Goal: Task Accomplishment & Management: Manage account settings

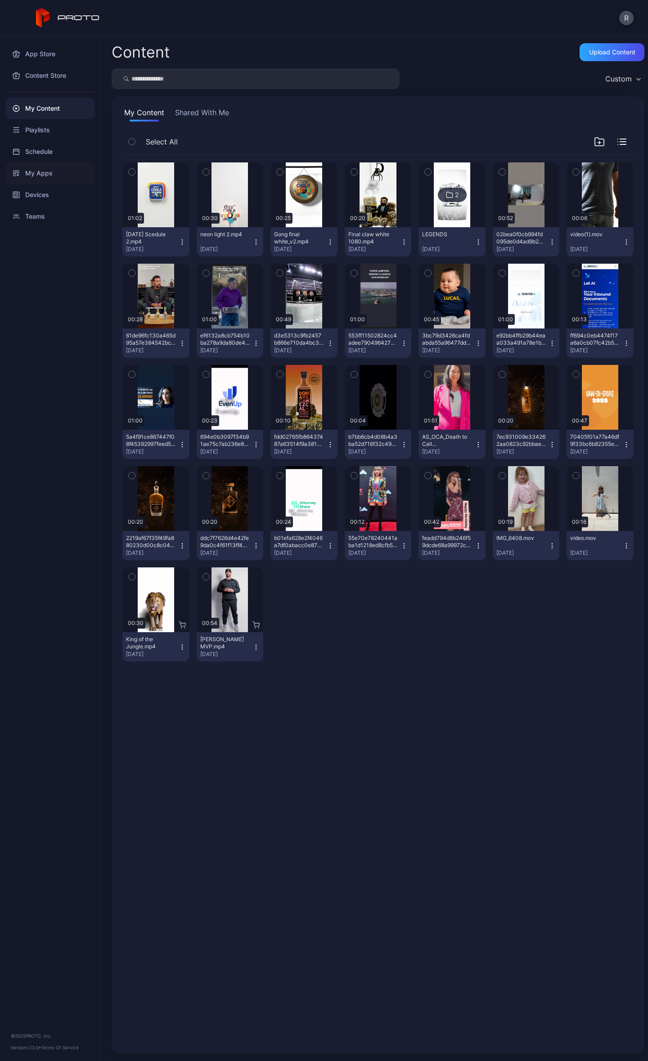
click at [53, 168] on div "My Apps" at bounding box center [50, 173] width 90 height 22
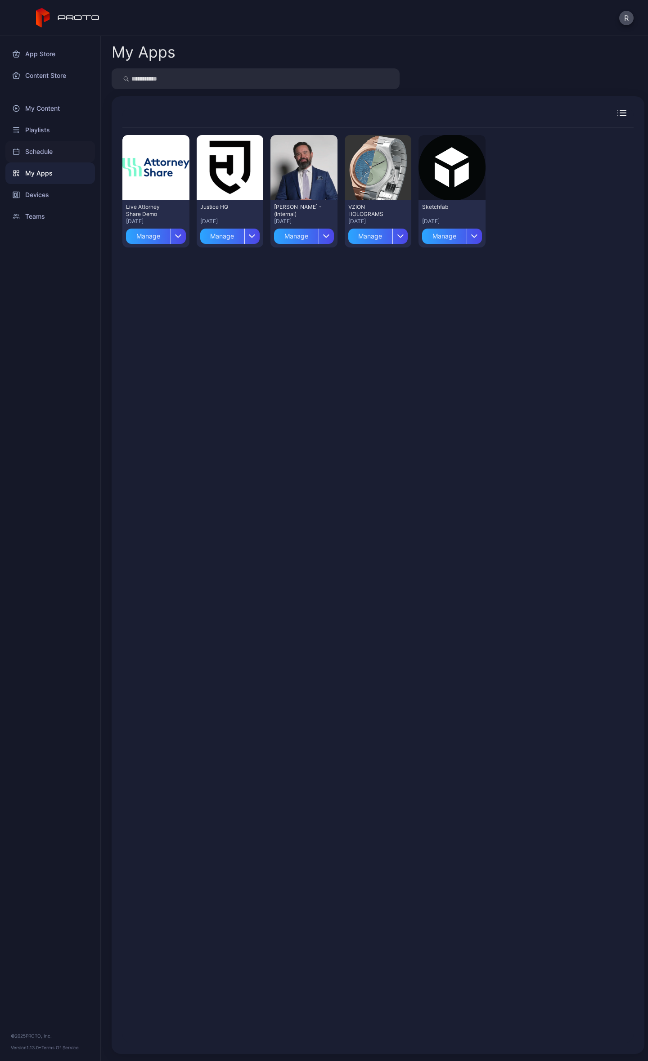
click at [45, 152] on div "Schedule" at bounding box center [50, 152] width 90 height 22
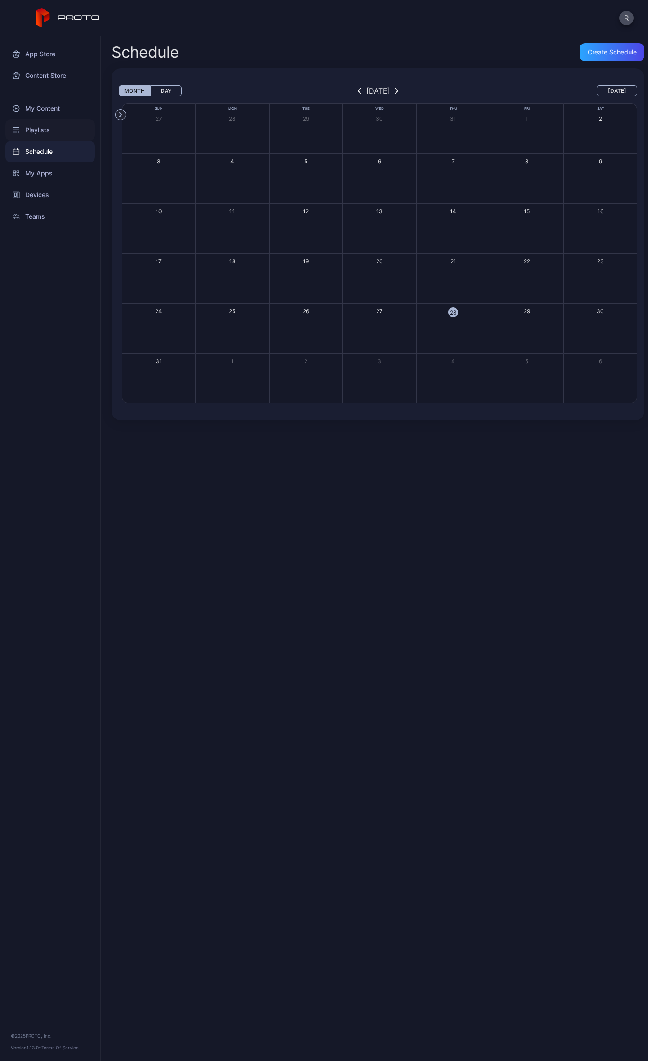
click at [42, 132] on div "Playlists" at bounding box center [50, 130] width 90 height 22
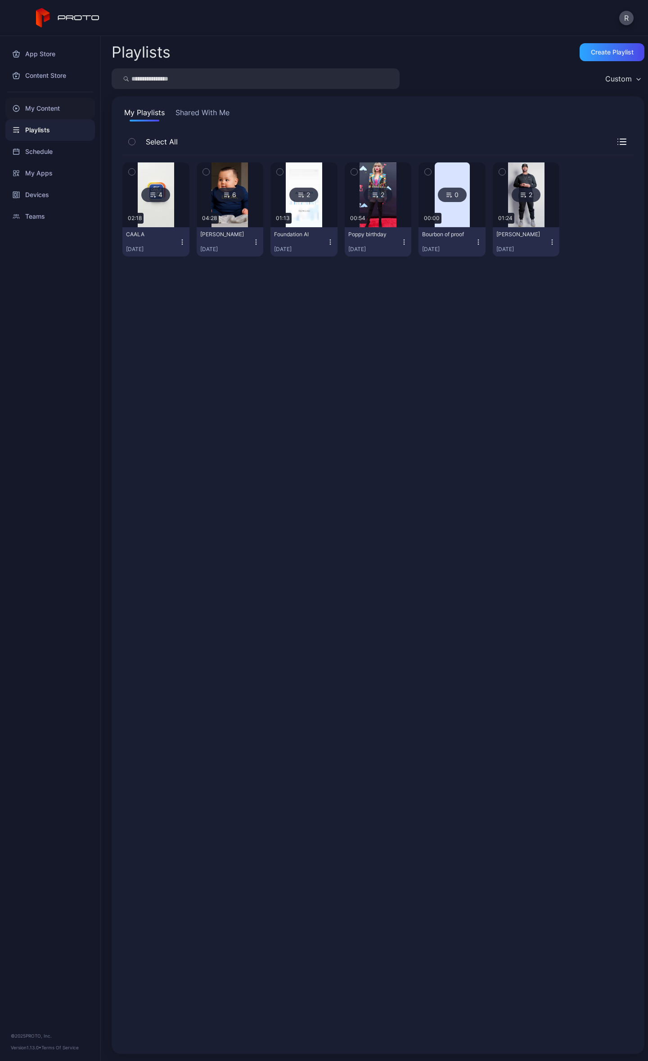
click at [36, 107] on div "My Content" at bounding box center [50, 109] width 90 height 22
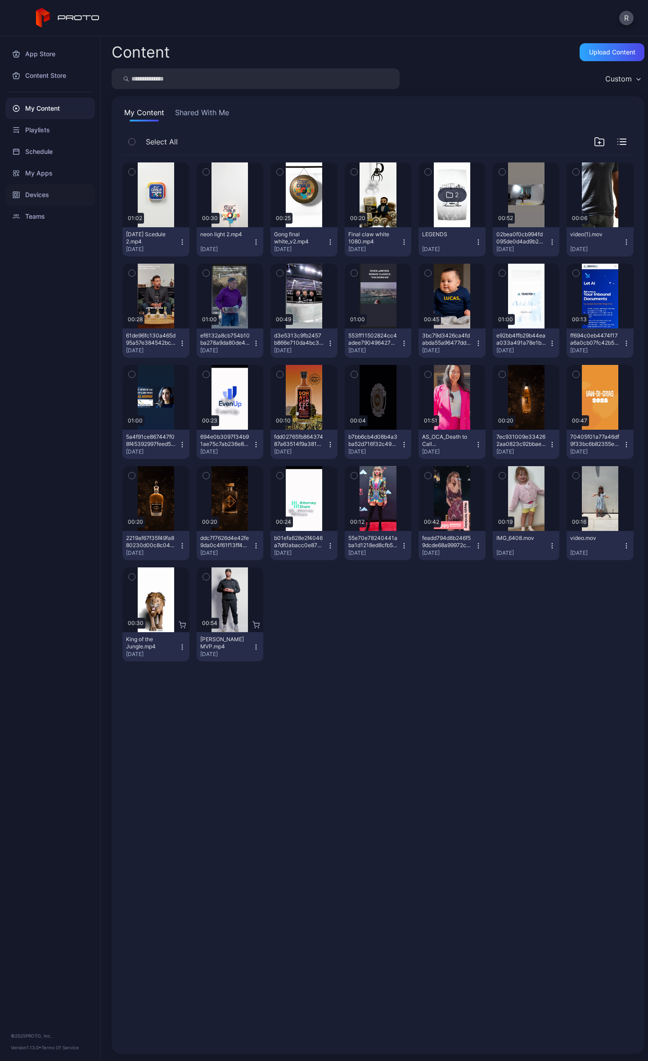
click at [43, 191] on div "Devices" at bounding box center [50, 195] width 90 height 22
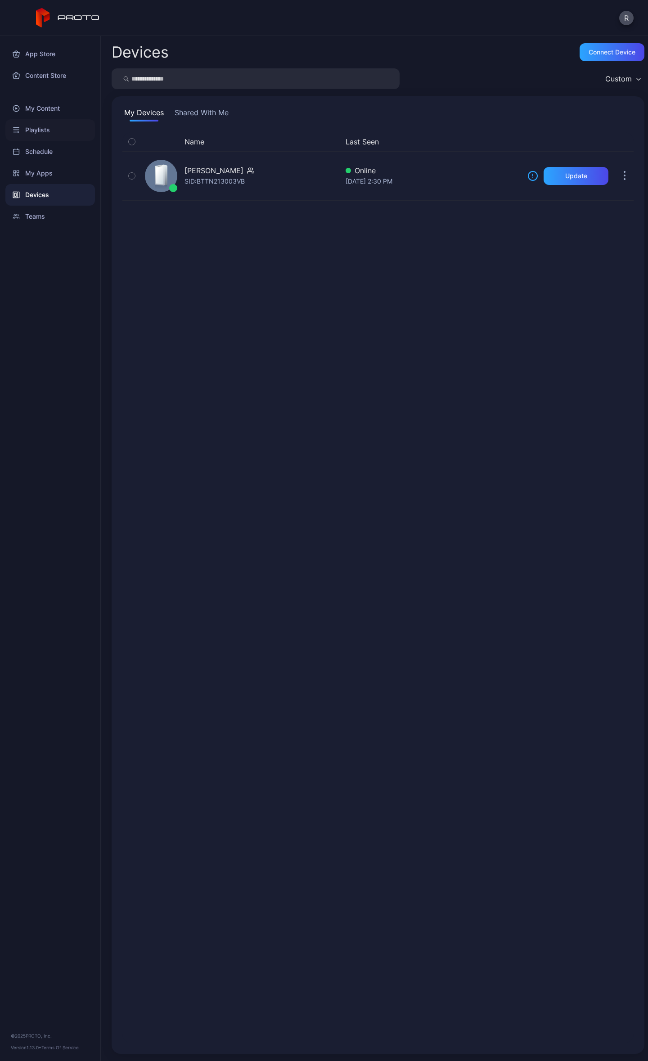
click at [27, 126] on div "Playlists" at bounding box center [50, 130] width 90 height 22
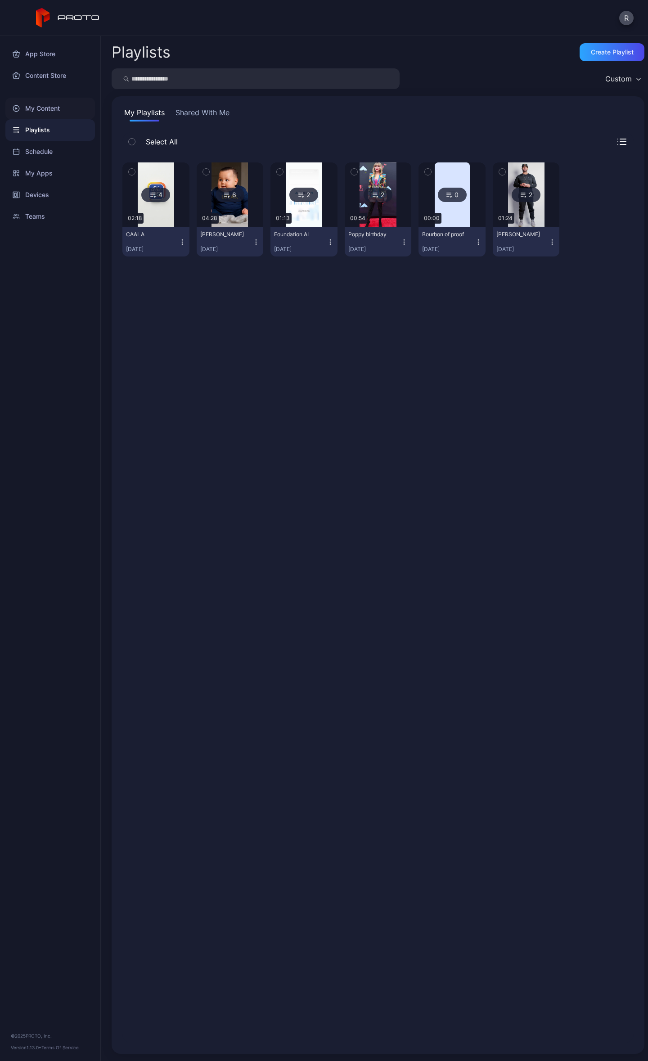
click at [61, 108] on div "My Content" at bounding box center [50, 109] width 90 height 22
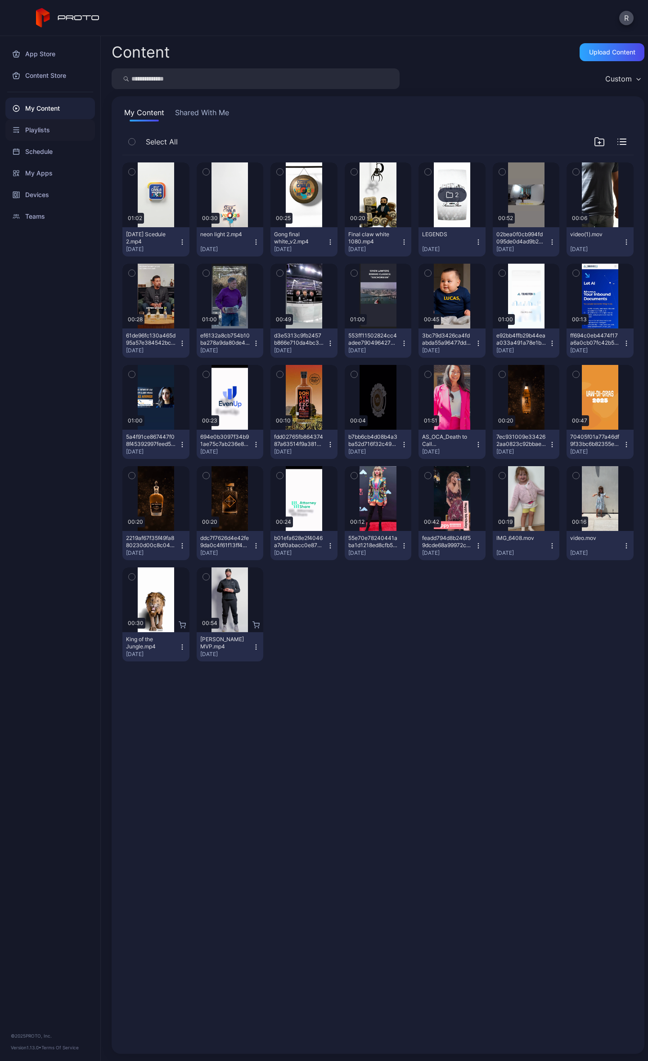
click at [52, 126] on div "Playlists" at bounding box center [50, 130] width 90 height 22
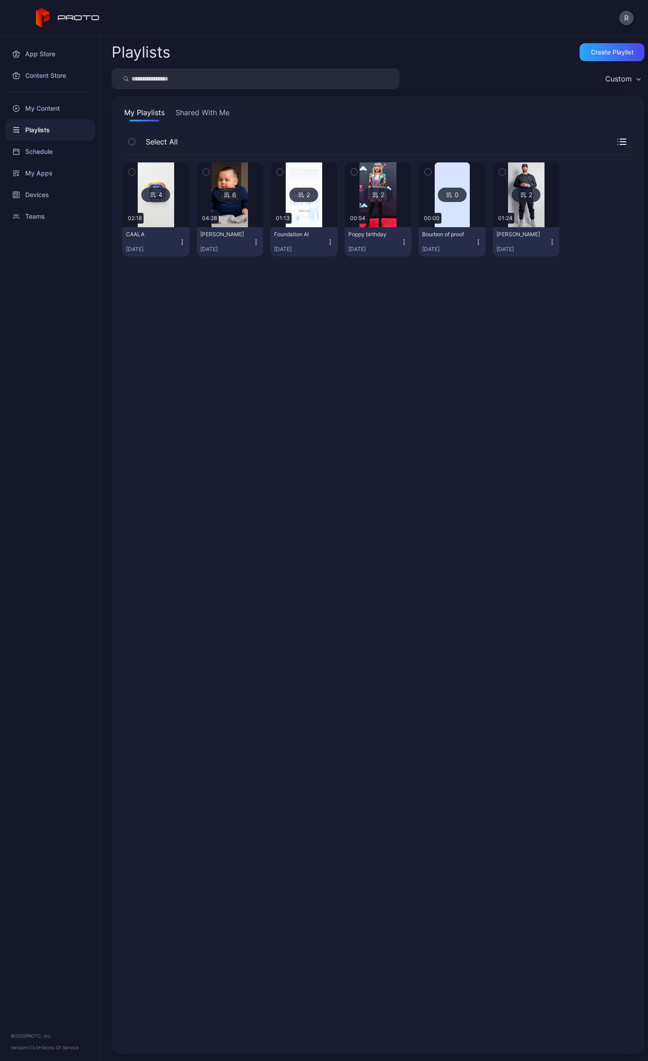
click at [156, 242] on div "CAALA [DATE]" at bounding box center [152, 242] width 53 height 22
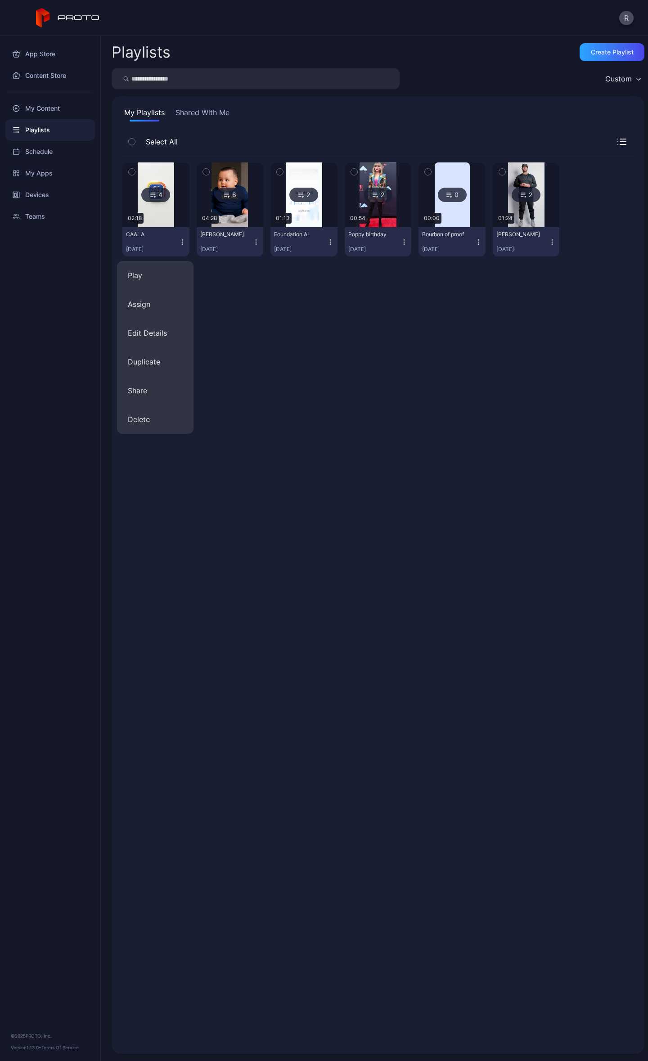
click at [156, 242] on div "CAALA [DATE]" at bounding box center [152, 242] width 53 height 22
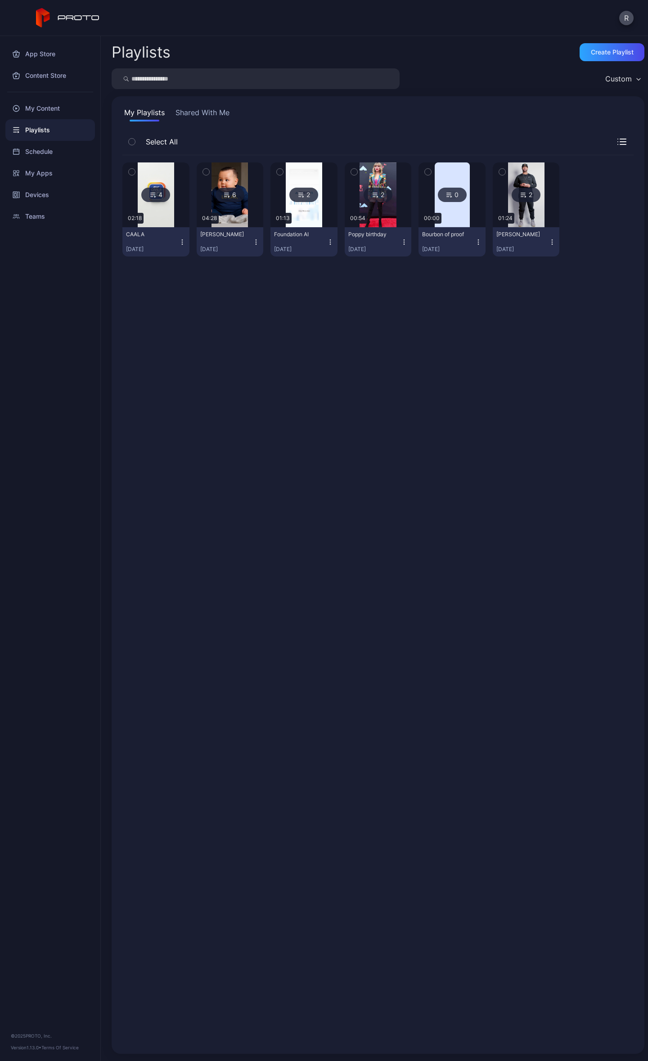
click at [159, 202] on img at bounding box center [156, 194] width 36 height 65
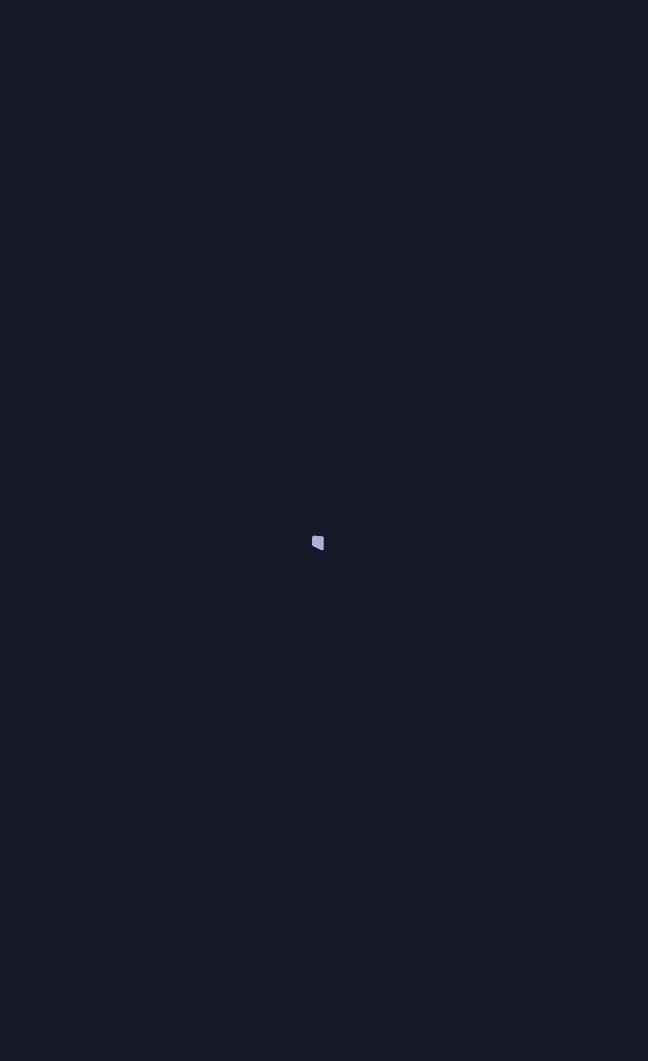
click at [159, 202] on div at bounding box center [324, 530] width 648 height 1061
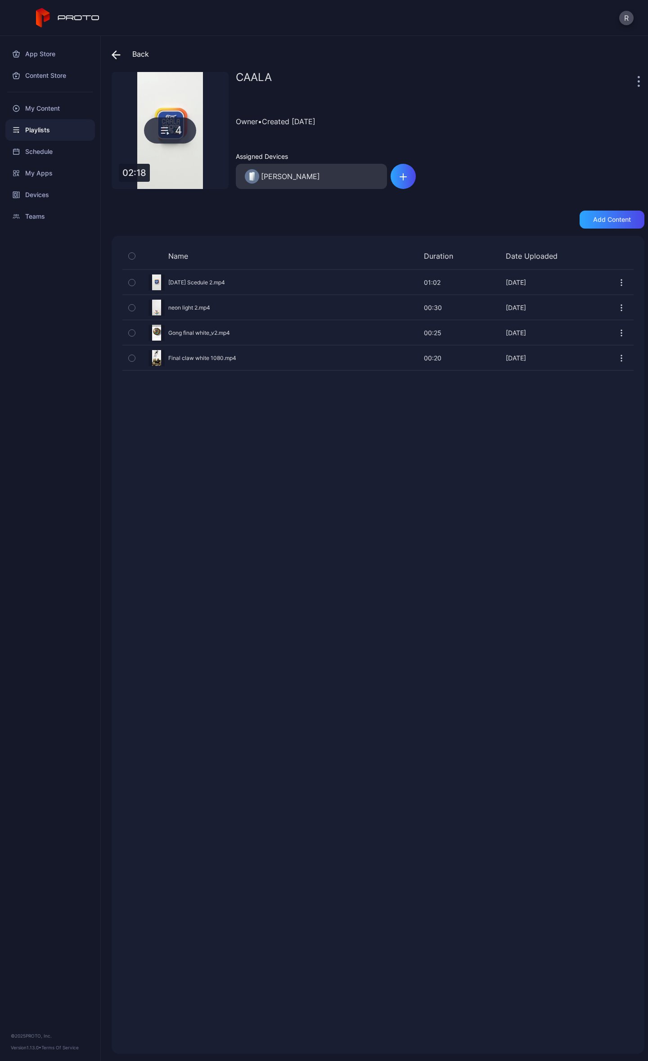
click at [621, 359] on icon "button" at bounding box center [621, 358] width 1 height 1
click at [583, 415] on button "Delete" at bounding box center [590, 415] width 76 height 29
click at [615, 220] on div "Add content" at bounding box center [612, 219] width 38 height 7
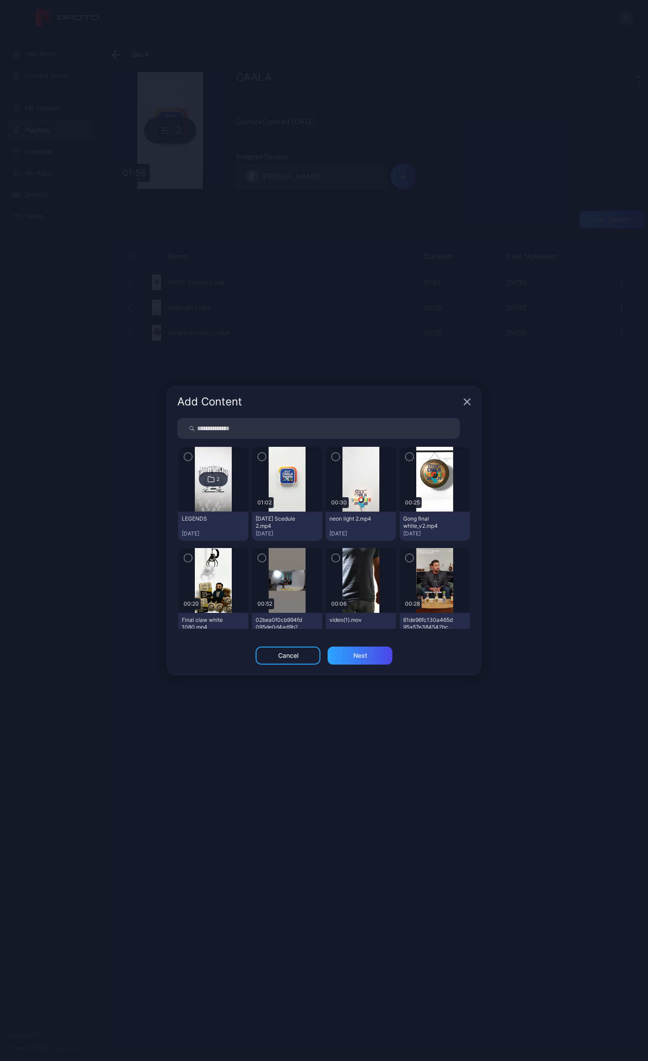
click at [463, 409] on div "Add Content" at bounding box center [323, 402] width 315 height 32
click at [470, 400] on icon "button" at bounding box center [466, 401] width 7 height 7
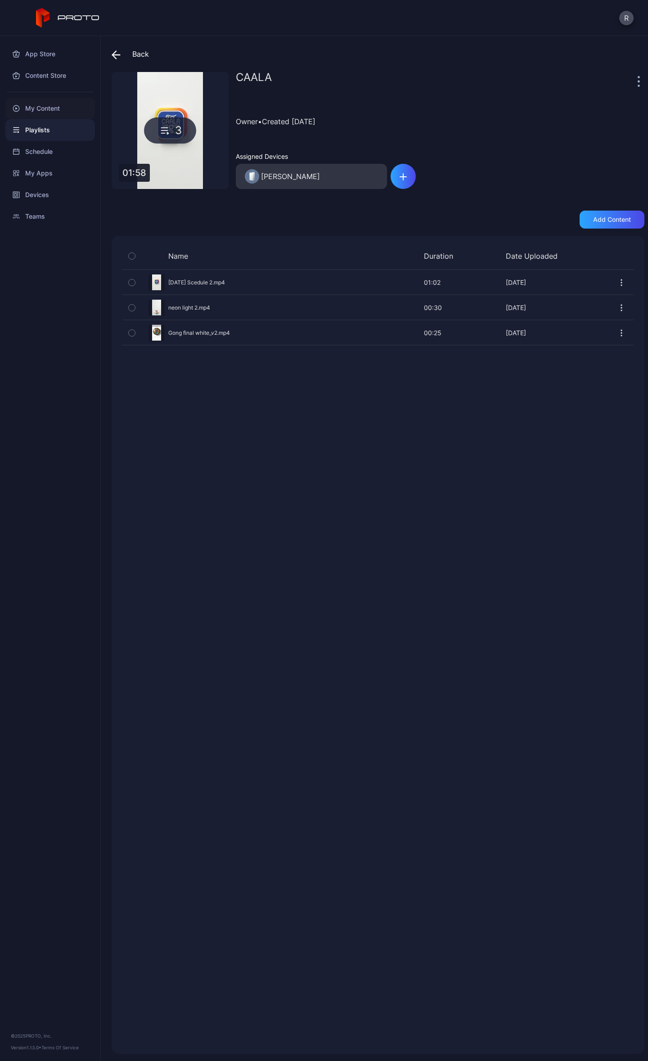
click at [54, 103] on div "My Content" at bounding box center [50, 109] width 90 height 22
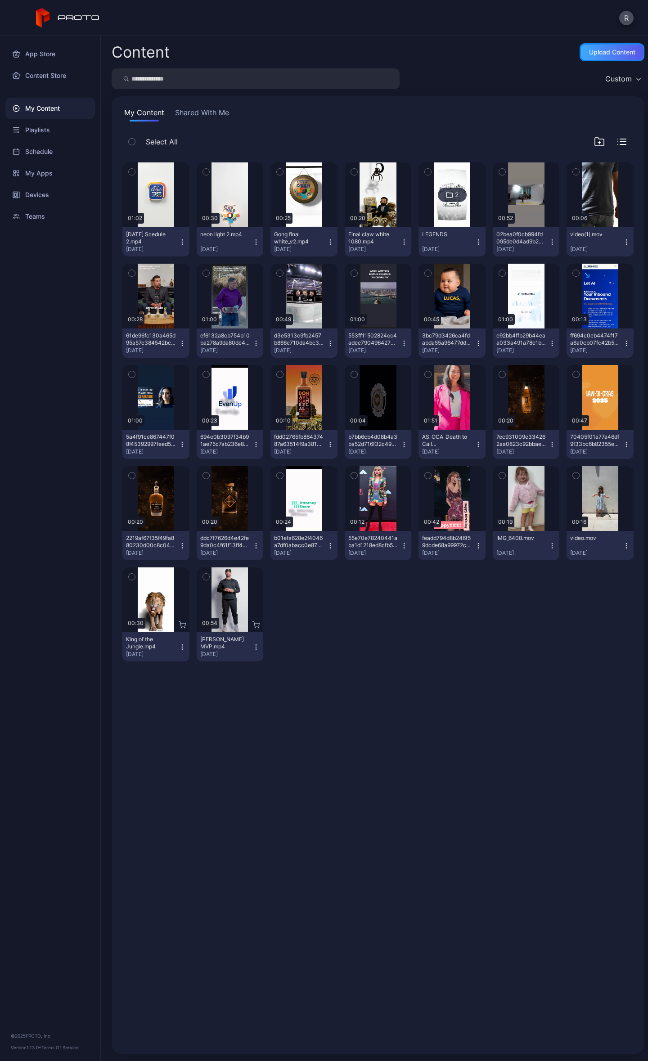
click at [593, 50] on div "Upload Content" at bounding box center [612, 52] width 46 height 7
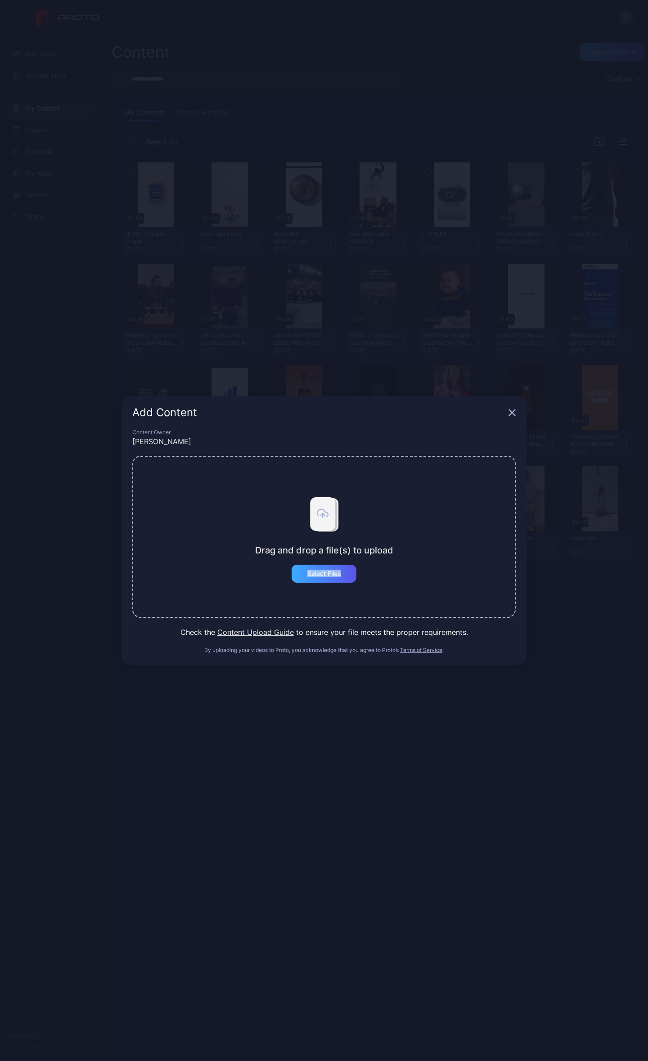
drag, startPoint x: 407, startPoint y: 555, endPoint x: 352, endPoint y: 573, distance: 58.1
click at [404, 557] on div "Drag and drop a file(s) to upload Select Files" at bounding box center [323, 537] width 383 height 162
click at [342, 576] on div "Select Files" at bounding box center [324, 574] width 65 height 18
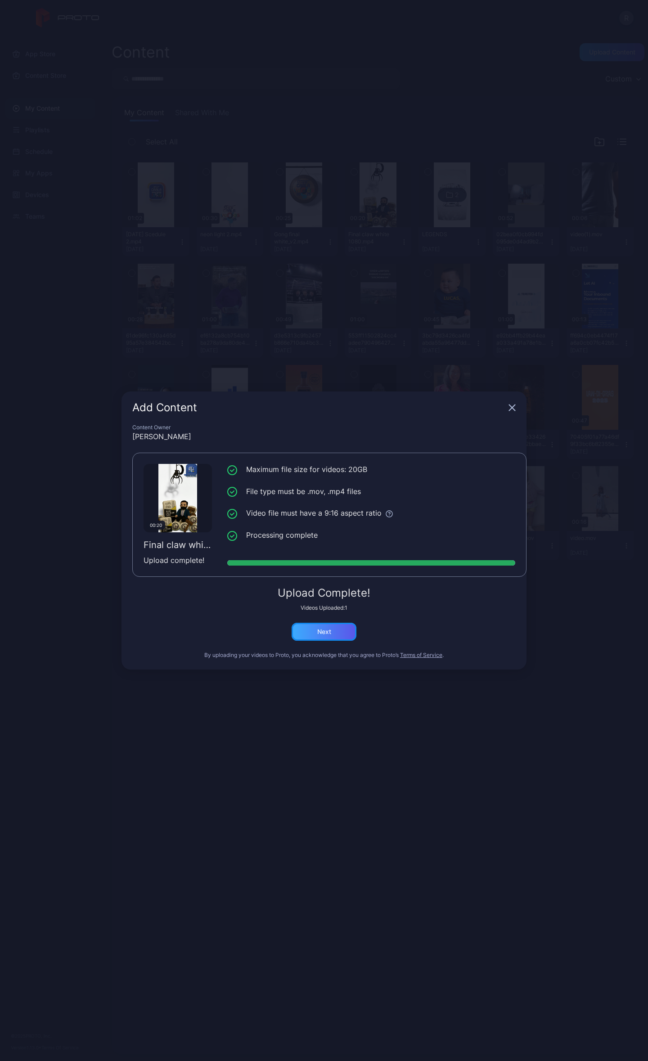
click at [319, 630] on div "Next" at bounding box center [324, 631] width 14 height 7
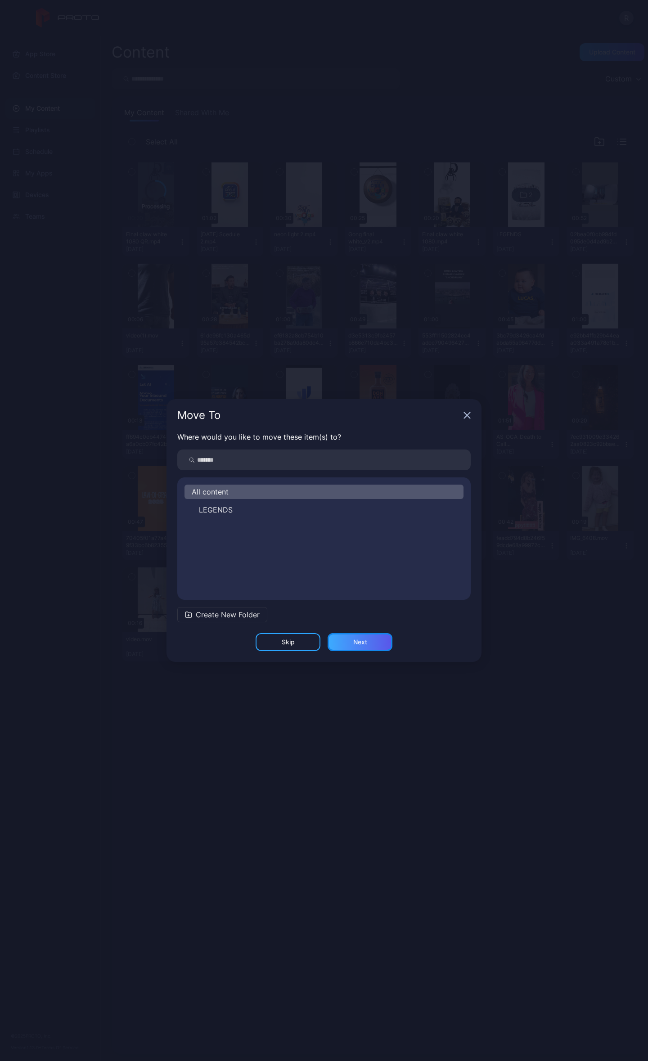
click at [351, 646] on div "Next" at bounding box center [360, 642] width 65 height 18
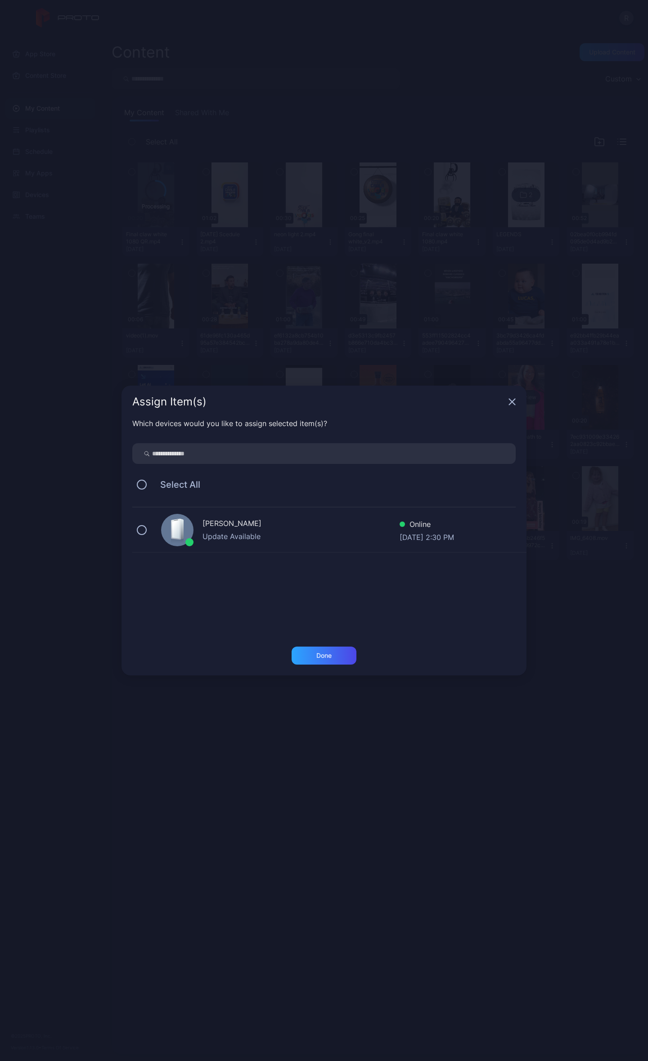
click at [513, 401] on icon "button" at bounding box center [511, 401] width 7 height 7
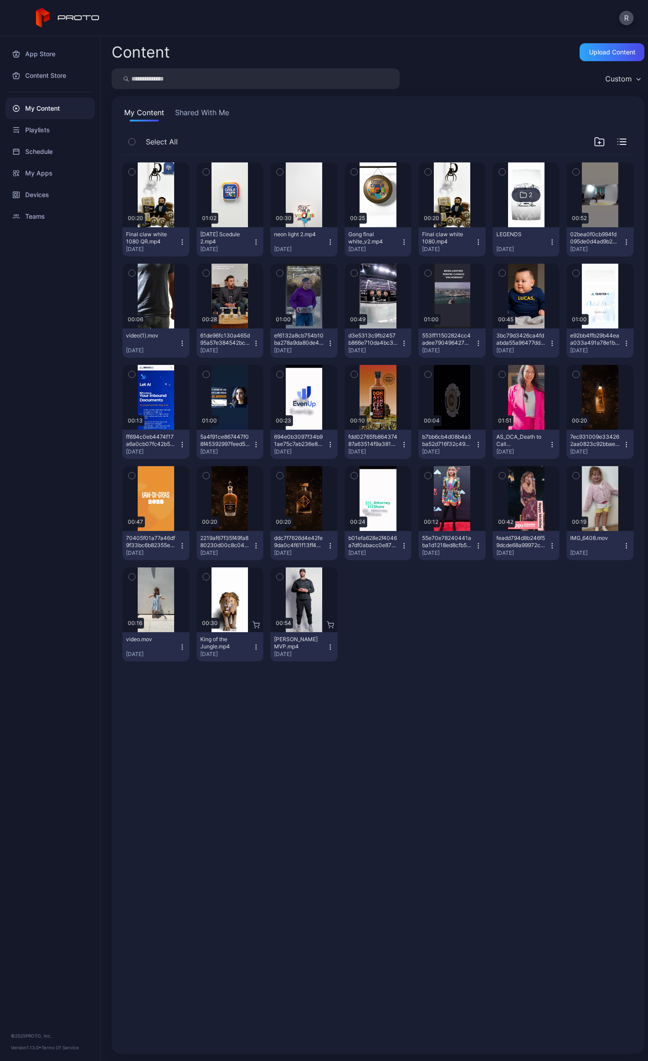
click at [475, 241] on icon "button" at bounding box center [478, 241] width 7 height 7
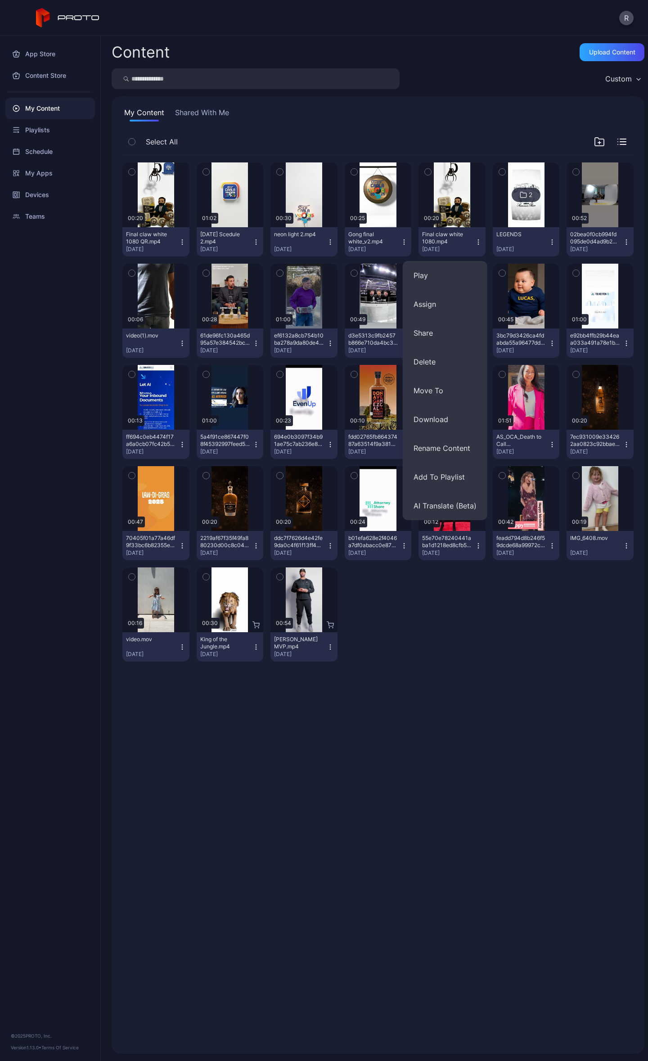
click at [497, 744] on div "Preview 00:20 Final claw white 1080 QR.mp4 [DATE] Preview 01:02 [DATE] Scedule …" at bounding box center [378, 599] width 526 height 902
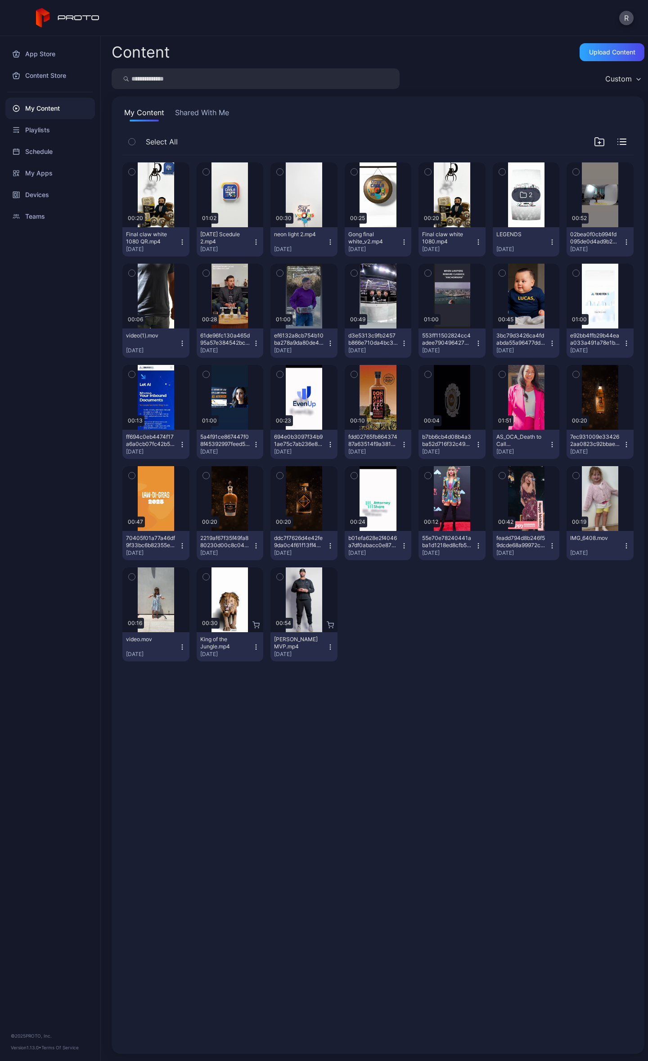
click at [475, 240] on icon "button" at bounding box center [478, 241] width 7 height 7
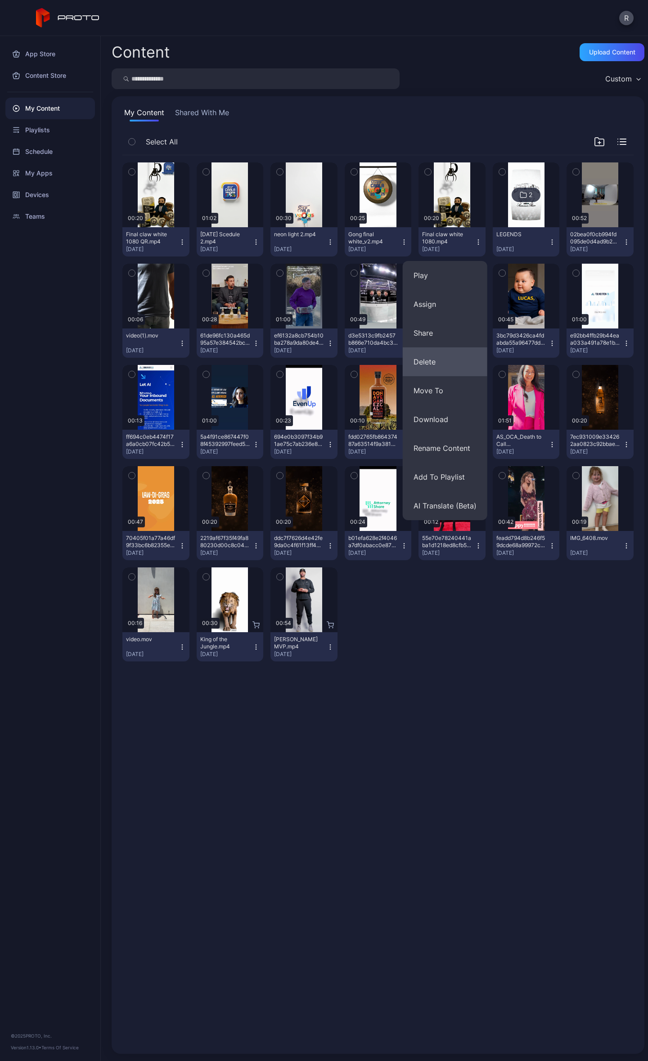
click at [434, 364] on button "Delete" at bounding box center [445, 361] width 85 height 29
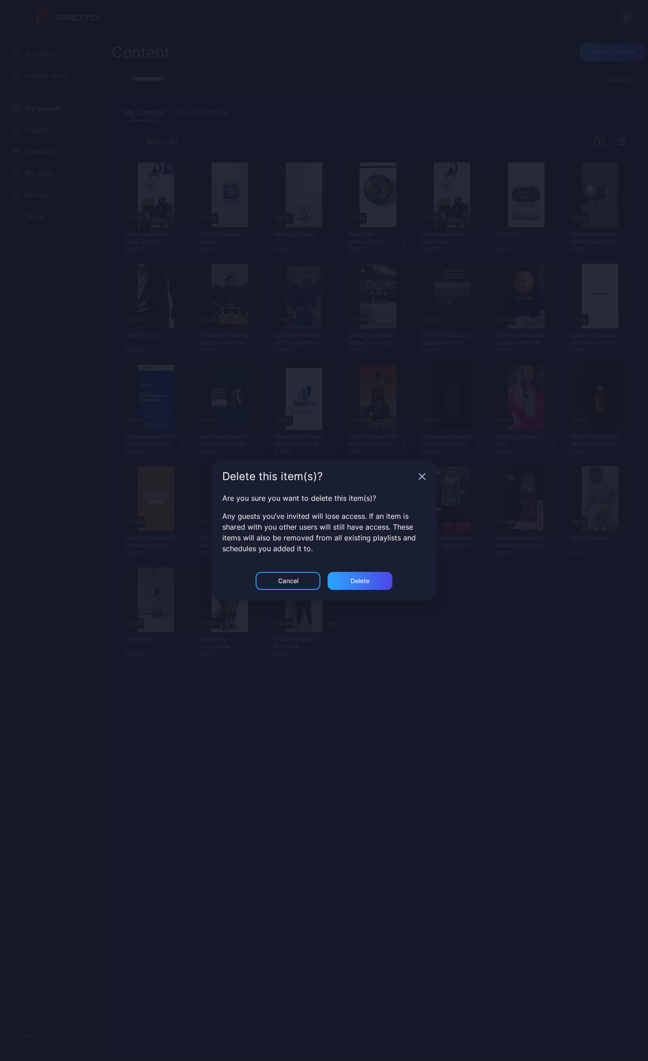
click at [422, 476] on icon "button" at bounding box center [422, 477] width 6 height 6
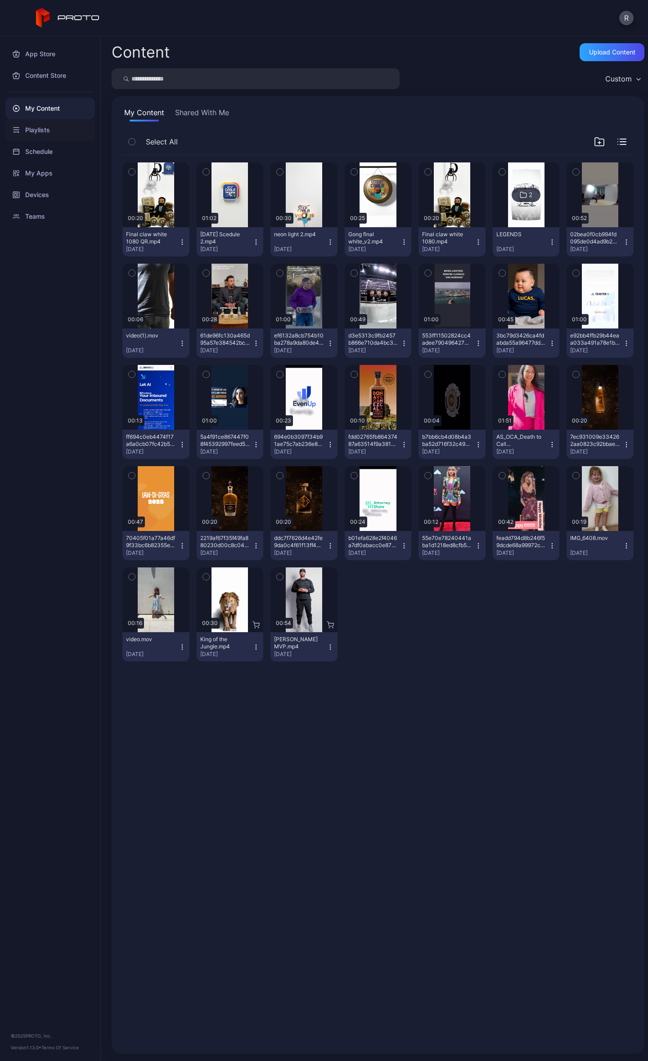
click at [51, 132] on div "Playlists" at bounding box center [50, 130] width 90 height 22
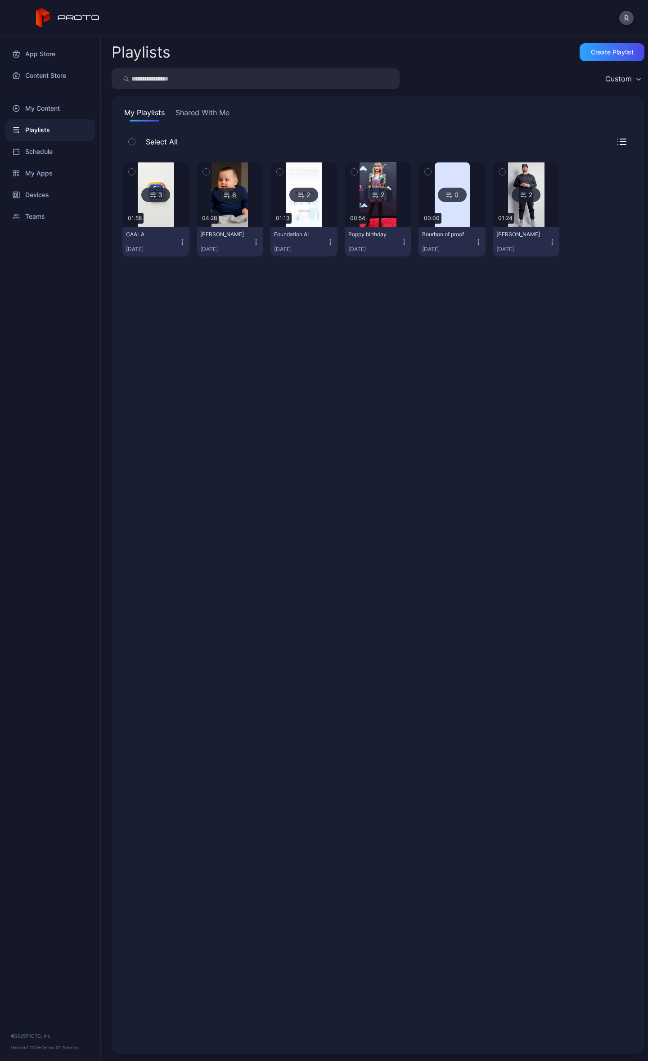
click at [170, 238] on div "CAALA [DATE]" at bounding box center [152, 242] width 53 height 22
click at [163, 239] on div "CAALA [DATE]" at bounding box center [152, 242] width 53 height 22
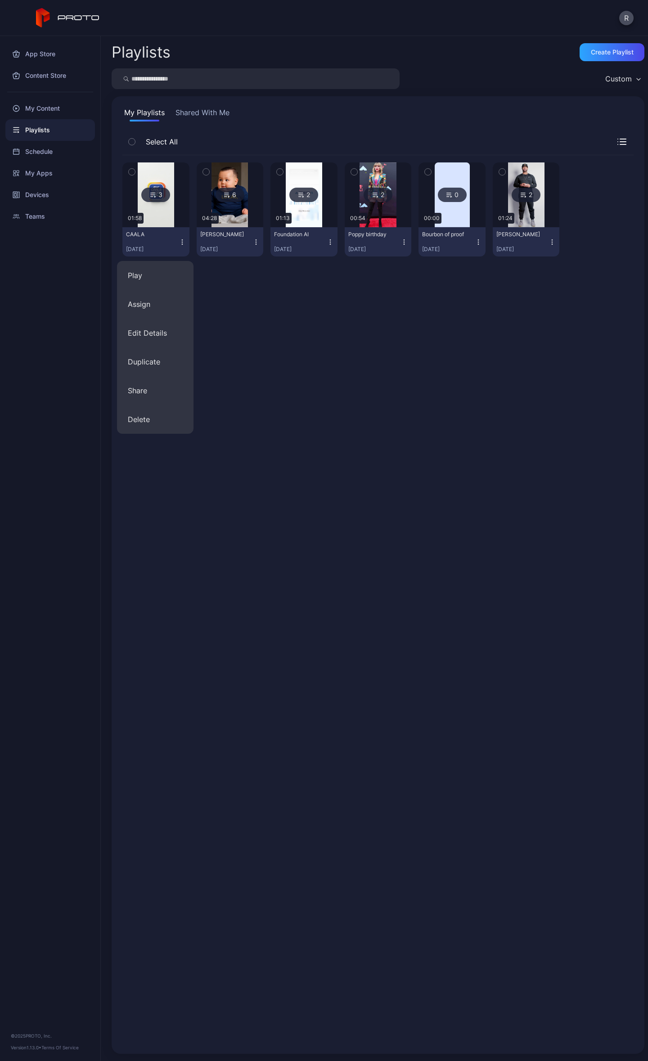
click at [158, 188] on div "3" at bounding box center [155, 195] width 29 height 14
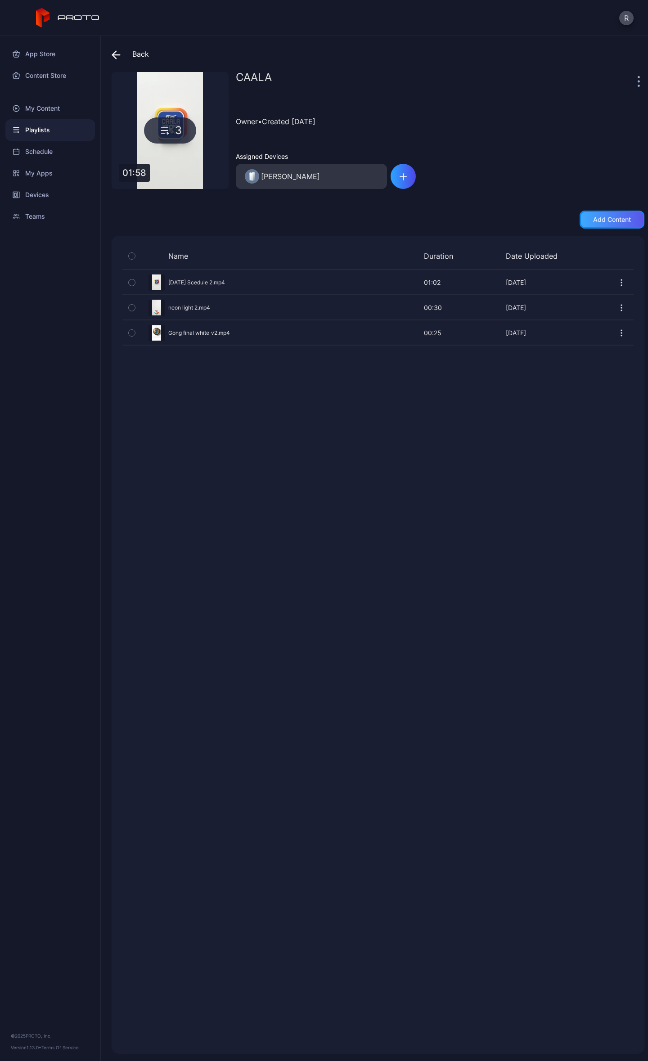
click at [579, 220] on div "Add content" at bounding box center [611, 220] width 65 height 18
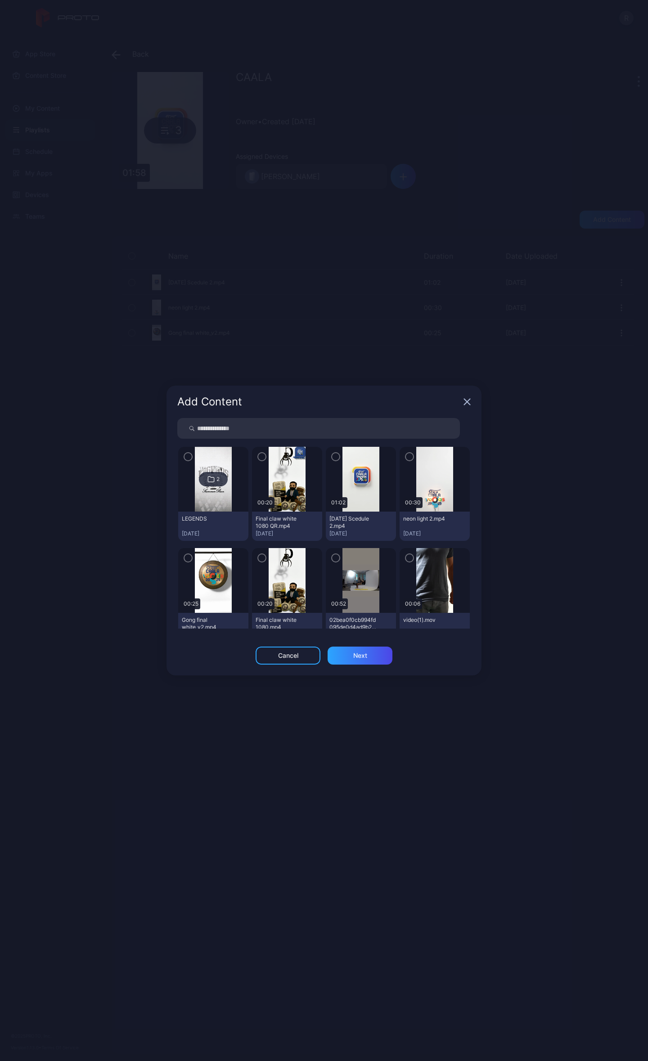
click at [261, 458] on icon "button" at bounding box center [261, 457] width 7 height 10
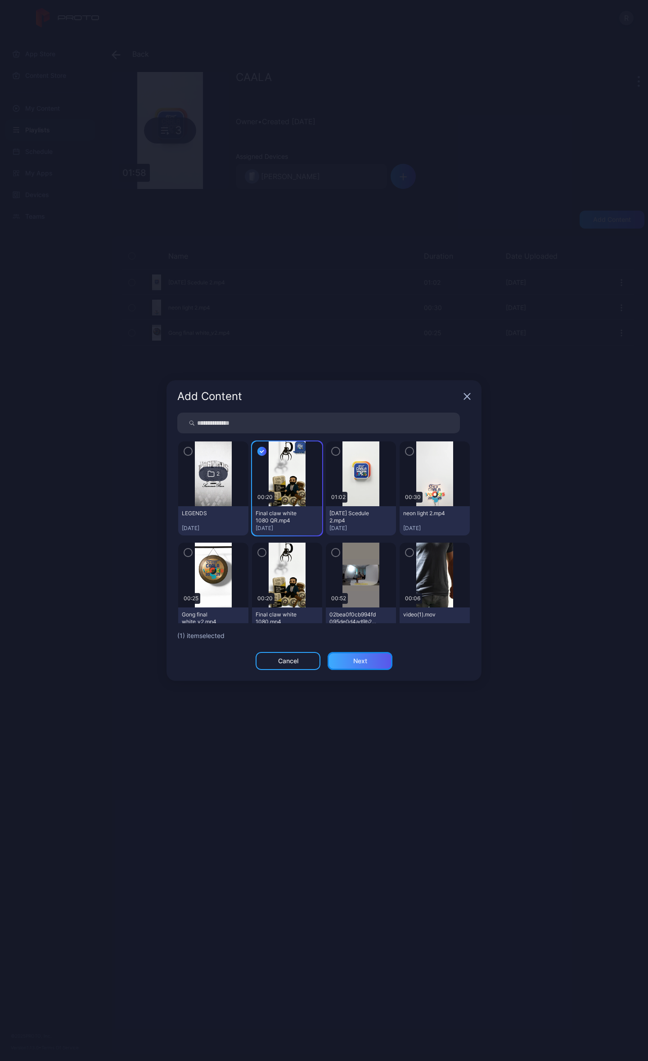
click at [368, 662] on div "Next" at bounding box center [360, 661] width 65 height 18
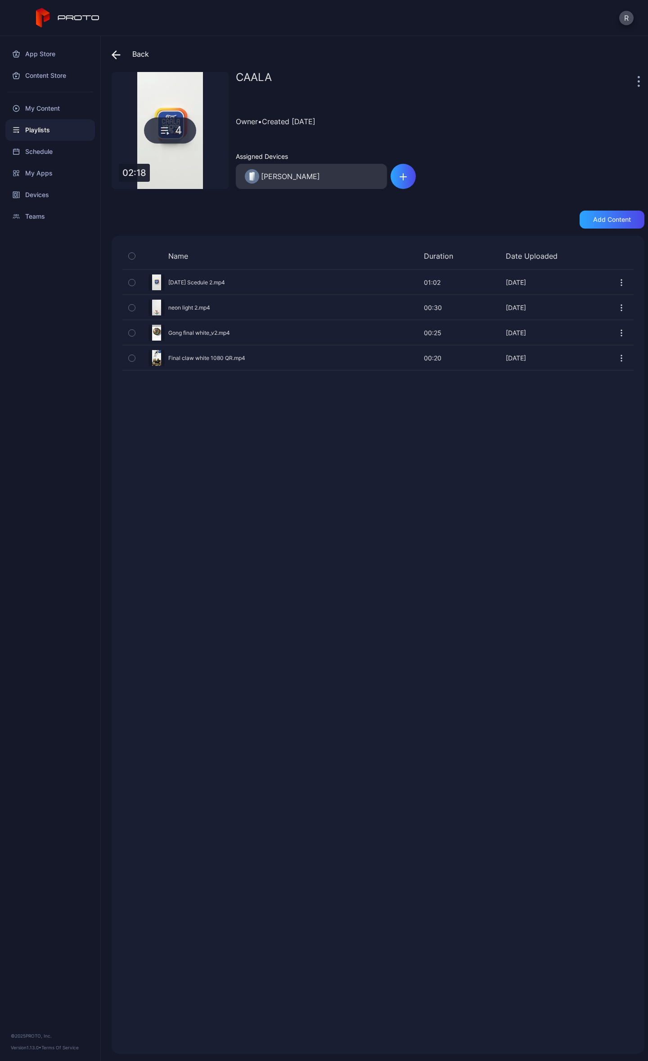
click at [428, 79] on div "CAALA" at bounding box center [436, 81] width 400 height 18
click at [108, 52] on div "Back CAALA 4 02:18 CAALA Owner • Created [DATE] Assigned Devices [PERSON_NAME] …" at bounding box center [374, 548] width 547 height 1025
click at [117, 52] on icon at bounding box center [116, 54] width 9 height 9
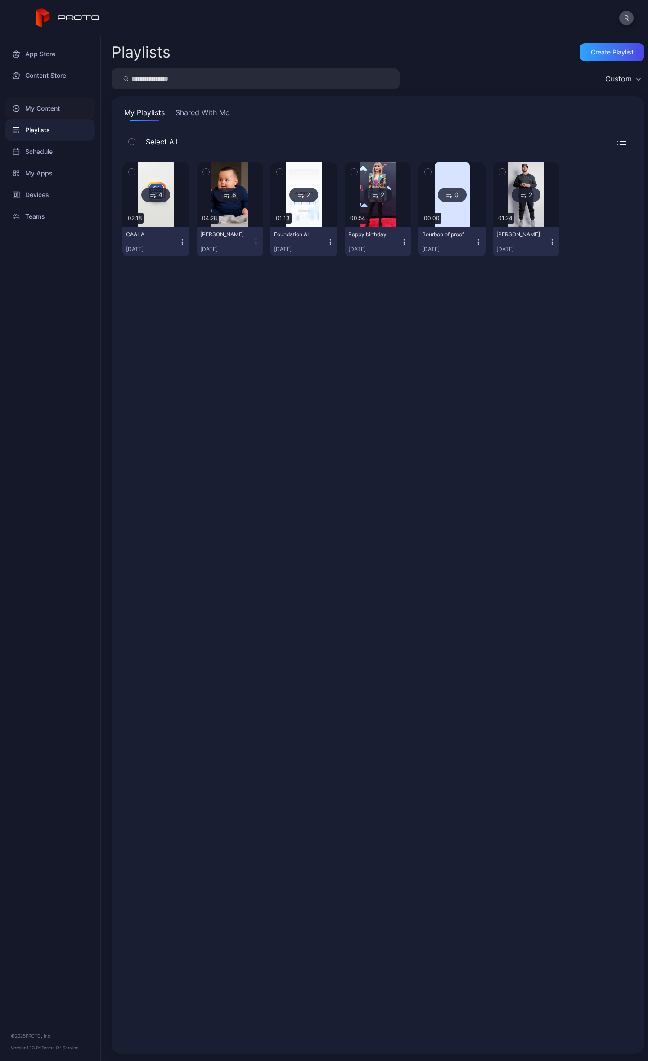
click at [43, 101] on div "My Content" at bounding box center [50, 109] width 90 height 22
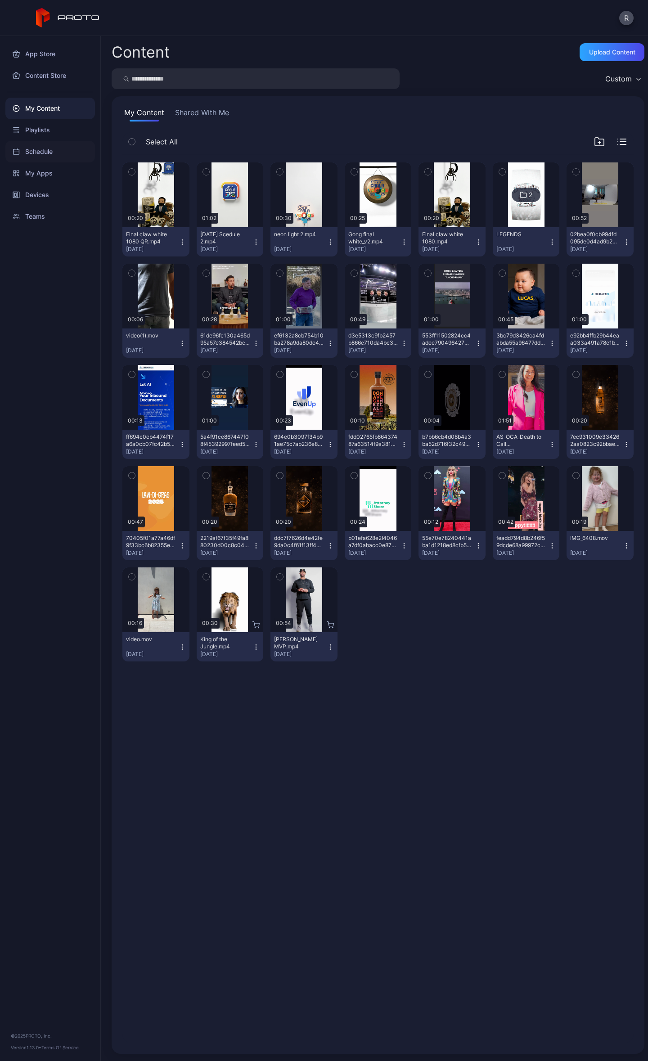
click at [31, 147] on div "Schedule" at bounding box center [50, 152] width 90 height 22
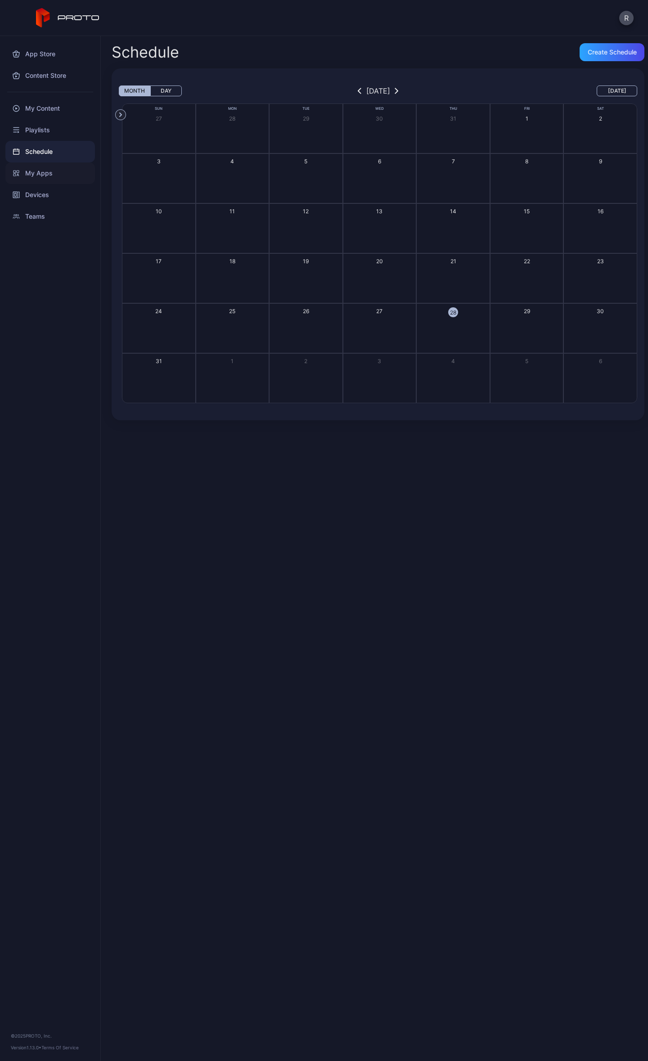
click at [46, 168] on div "My Apps" at bounding box center [50, 173] width 90 height 22
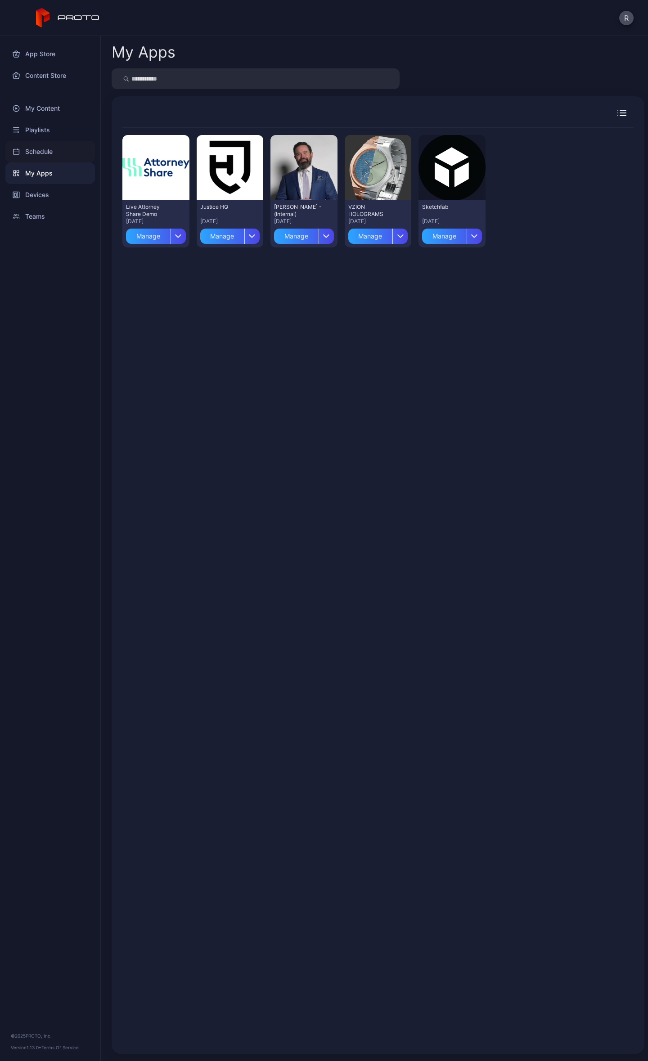
click at [35, 146] on div "Schedule" at bounding box center [50, 152] width 90 height 22
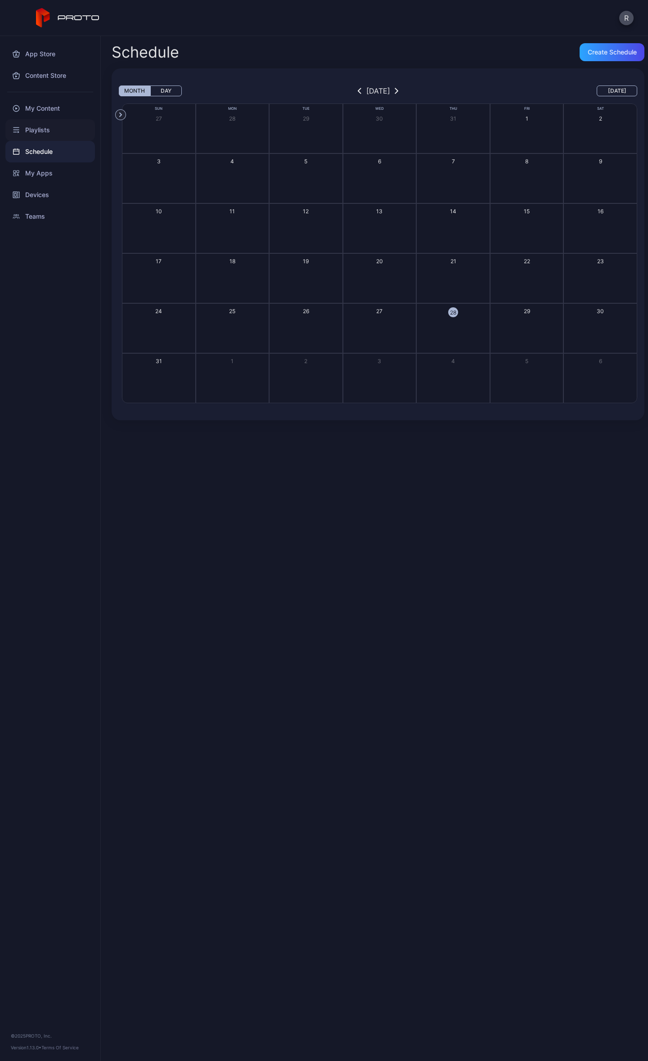
click at [42, 122] on div "Playlists" at bounding box center [50, 130] width 90 height 22
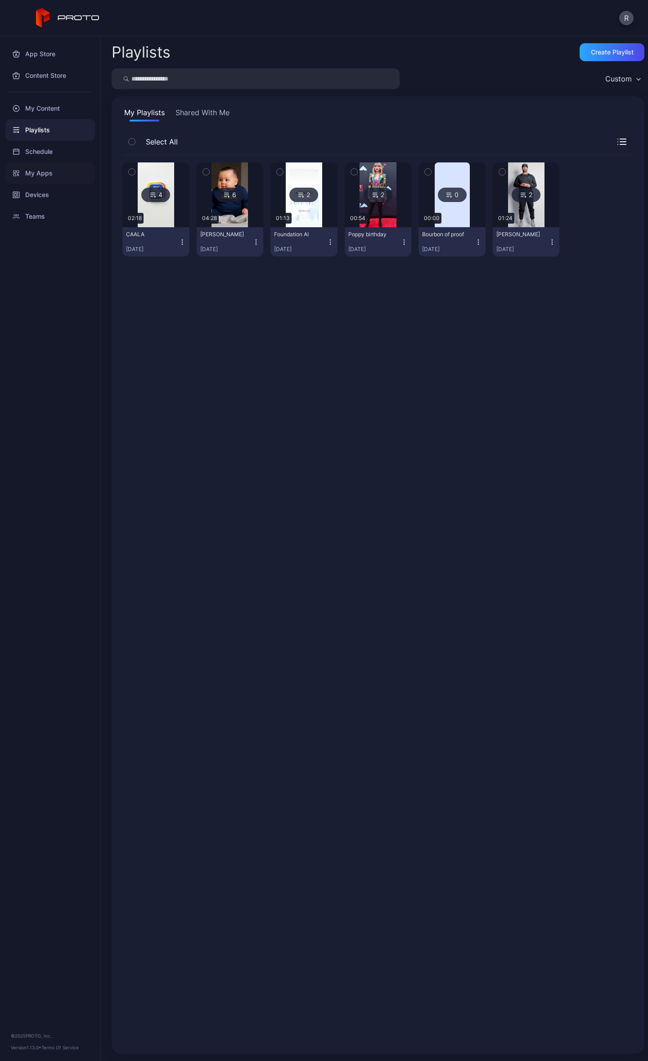
click at [23, 176] on div "My Apps" at bounding box center [50, 173] width 90 height 22
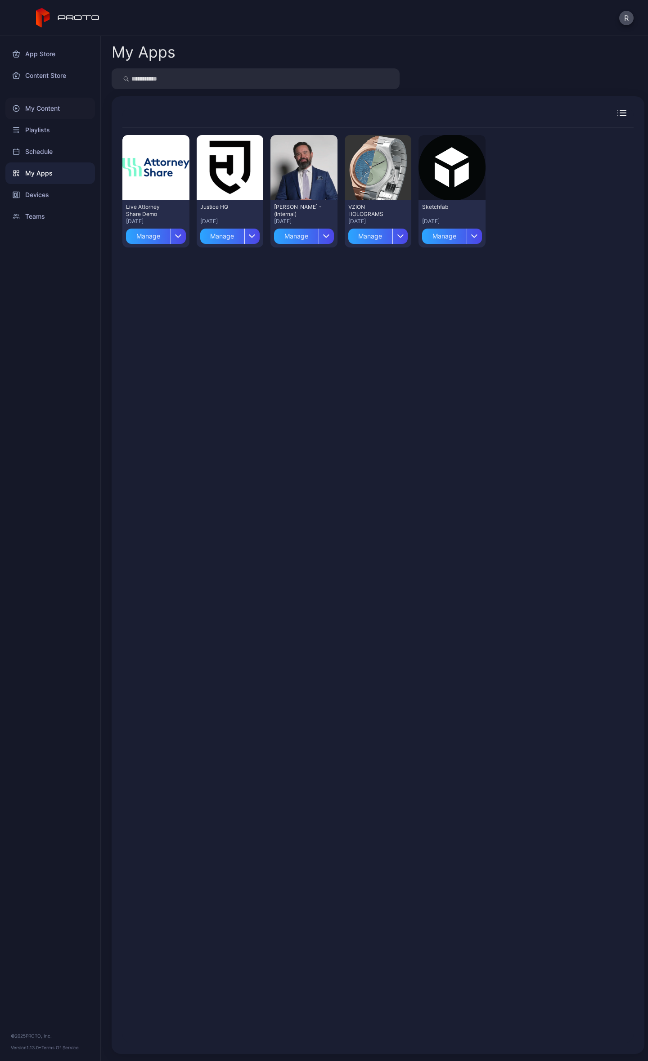
click at [53, 103] on div "My Content" at bounding box center [50, 109] width 90 height 22
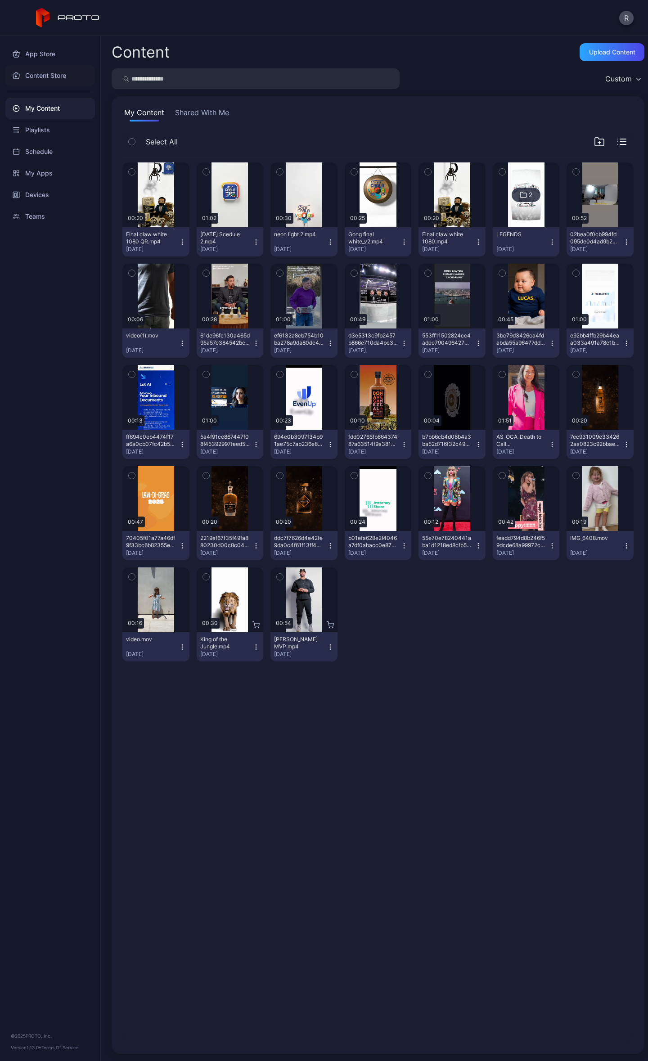
click at [42, 72] on div "Content Store" at bounding box center [50, 76] width 90 height 22
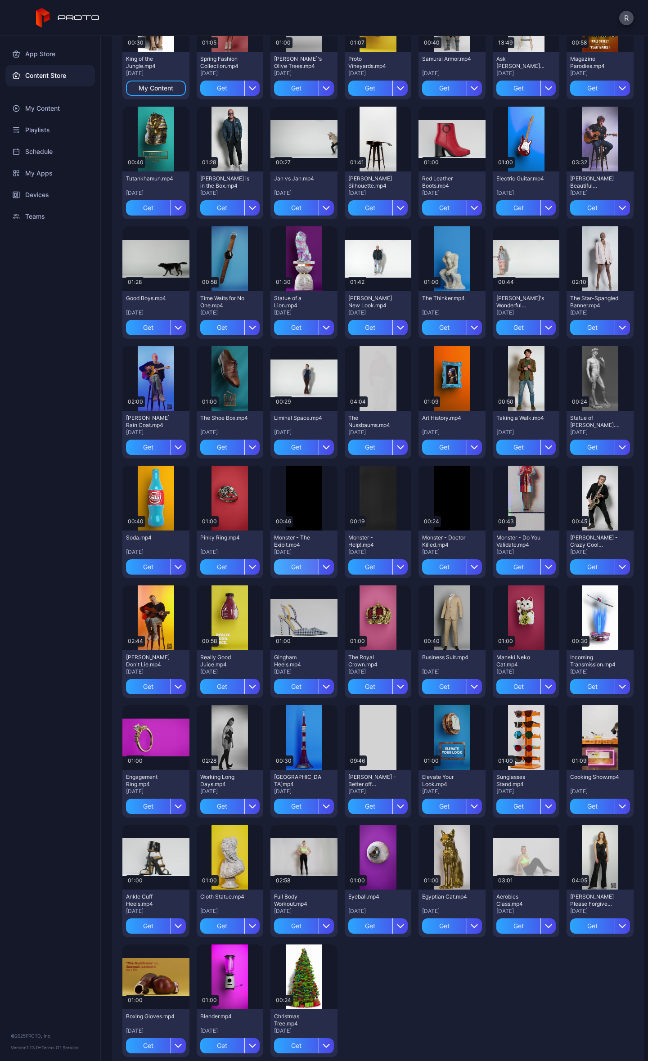
scroll to position [634, 0]
